Goal: Task Accomplishment & Management: Complete application form

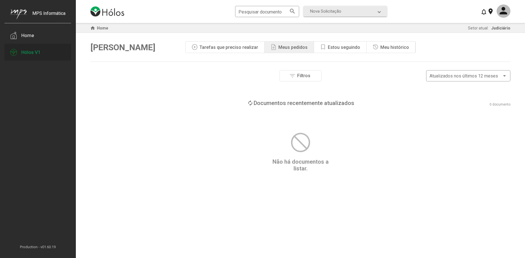
click at [30, 53] on div "Hólos V1" at bounding box center [30, 52] width 19 height 6
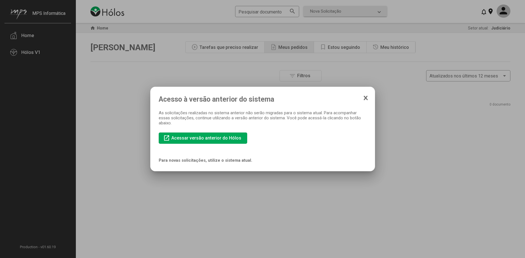
click at [366, 100] on icon at bounding box center [365, 98] width 4 height 6
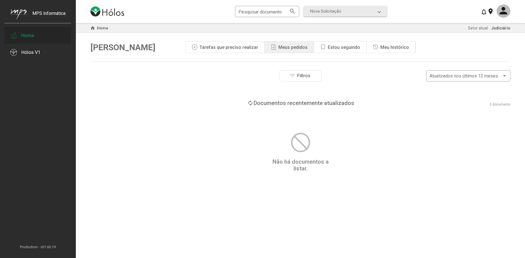
click at [20, 35] on div "Home" at bounding box center [37, 35] width 67 height 17
click at [479, 78] on span "Atualizados nos últimos 12 meses" at bounding box center [463, 75] width 69 height 5
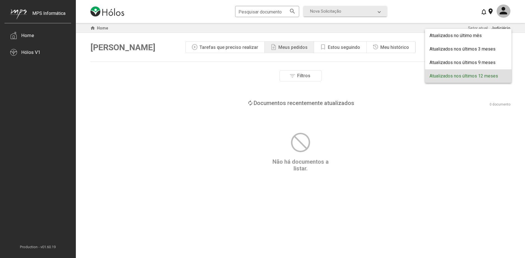
click at [394, 101] on div at bounding box center [262, 129] width 525 height 258
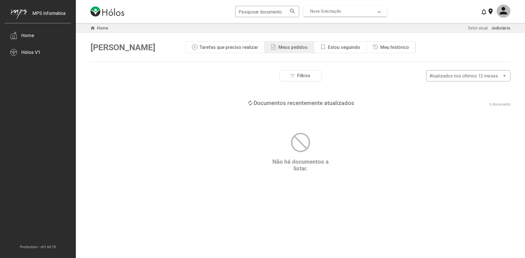
click at [357, 15] on mat-expansion-panel-header "Nova Solicitação" at bounding box center [345, 11] width 84 height 11
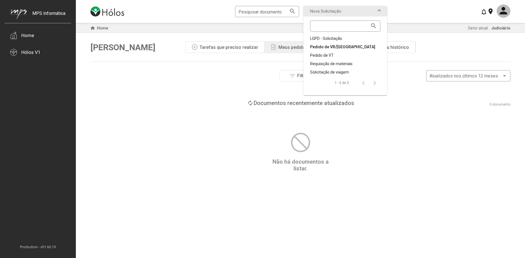
click at [338, 47] on div "Pedido de VR/[GEOGRAPHIC_DATA]" at bounding box center [345, 47] width 70 height 6
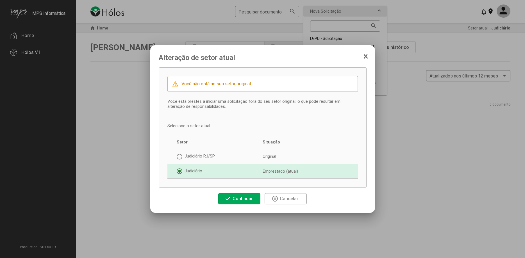
click at [364, 57] on icon at bounding box center [365, 57] width 4 height 6
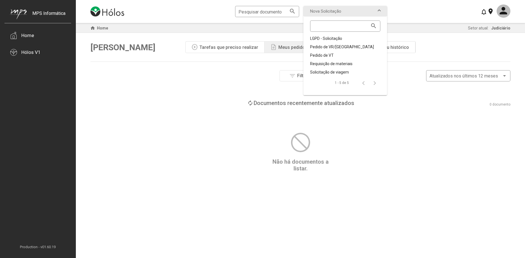
click at [366, 142] on div "block Não há documentos a listar." at bounding box center [300, 151] width 420 height 41
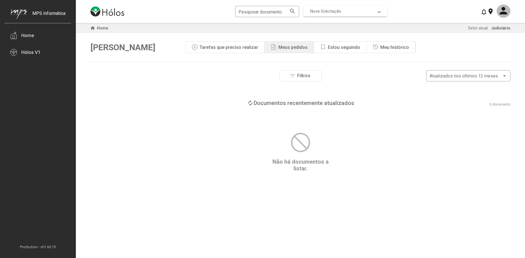
click at [320, 7] on mat-expansion-panel-header "Nova Solicitação" at bounding box center [345, 11] width 84 height 11
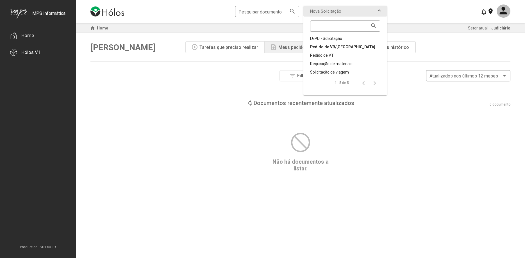
click at [325, 47] on div "Pedido de VR/[GEOGRAPHIC_DATA]" at bounding box center [345, 47] width 70 height 6
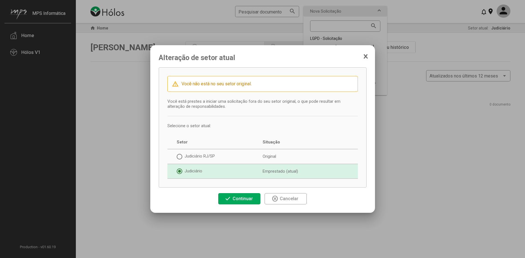
click at [365, 58] on icon at bounding box center [365, 57] width 4 height 6
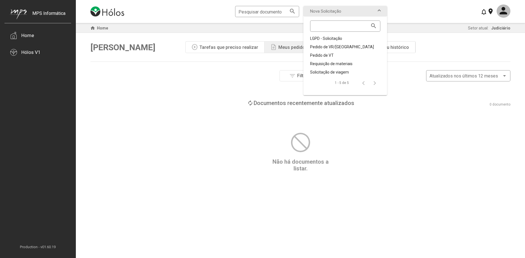
click at [351, 149] on div "block Não há documentos a listar." at bounding box center [300, 151] width 420 height 41
